Goal: Navigation & Orientation: Find specific page/section

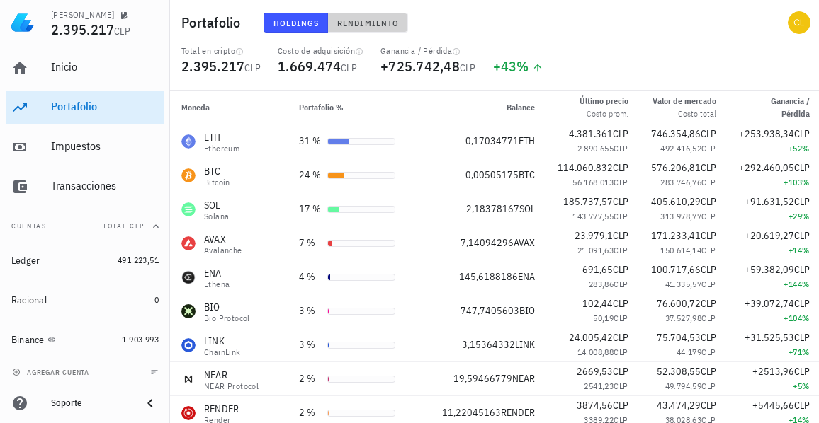
click at [363, 28] on button "Rendimiento" at bounding box center [368, 23] width 80 height 20
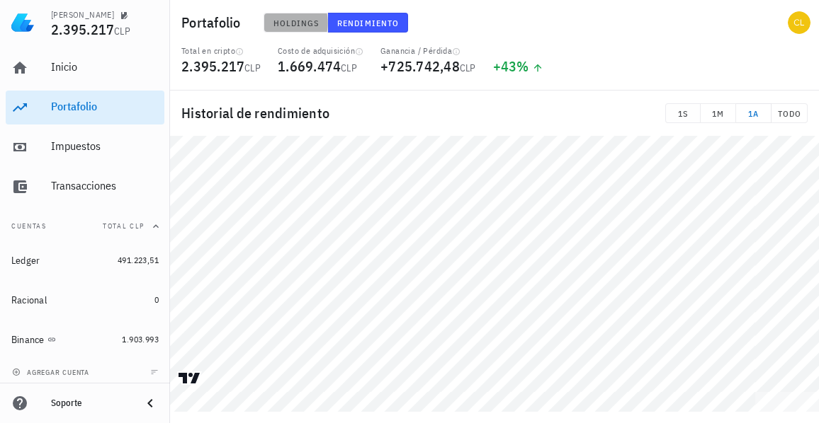
click at [302, 26] on span "Holdings" at bounding box center [296, 23] width 47 height 11
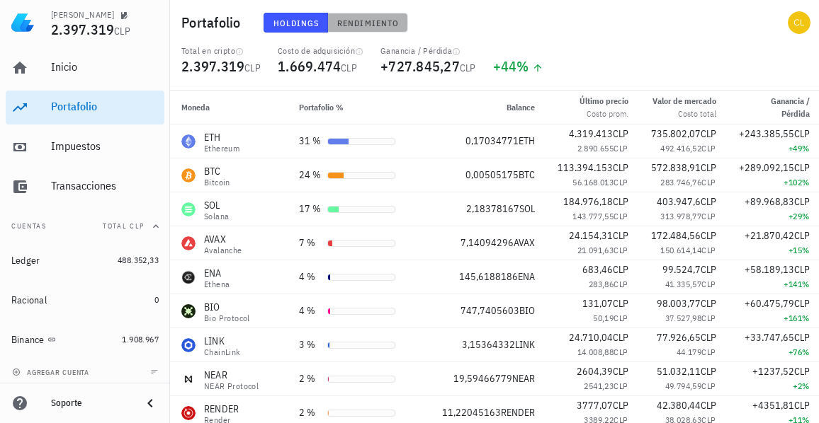
click at [350, 27] on span "Rendimiento" at bounding box center [367, 23] width 62 height 11
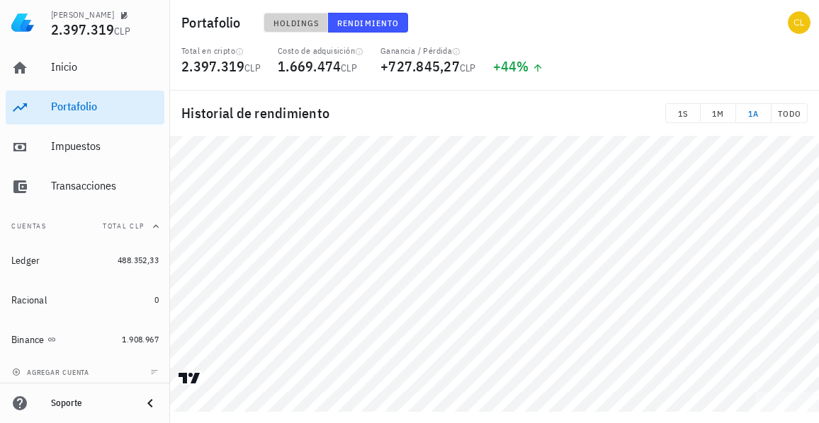
click at [314, 23] on span "Holdings" at bounding box center [296, 23] width 47 height 11
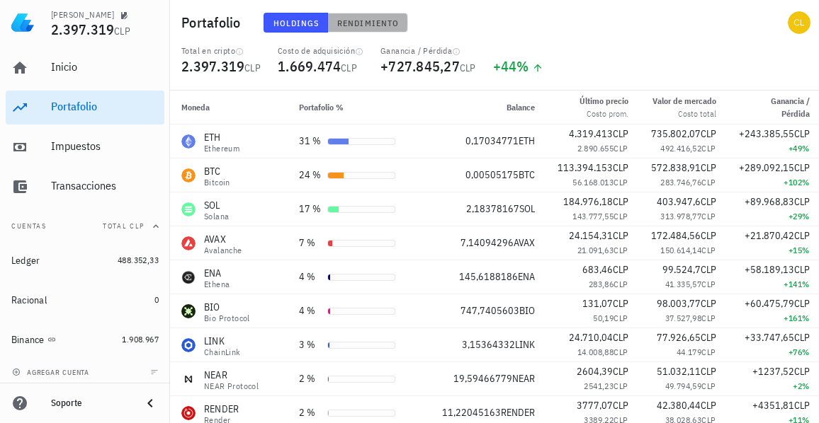
click at [353, 28] on span "Rendimiento" at bounding box center [367, 23] width 62 height 11
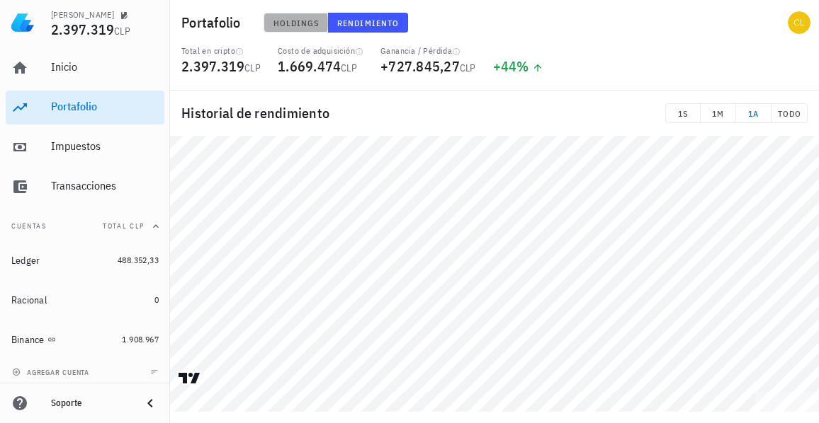
click at [304, 13] on button "Holdings" at bounding box center [295, 23] width 65 height 20
